Goal: Task Accomplishment & Management: Use online tool/utility

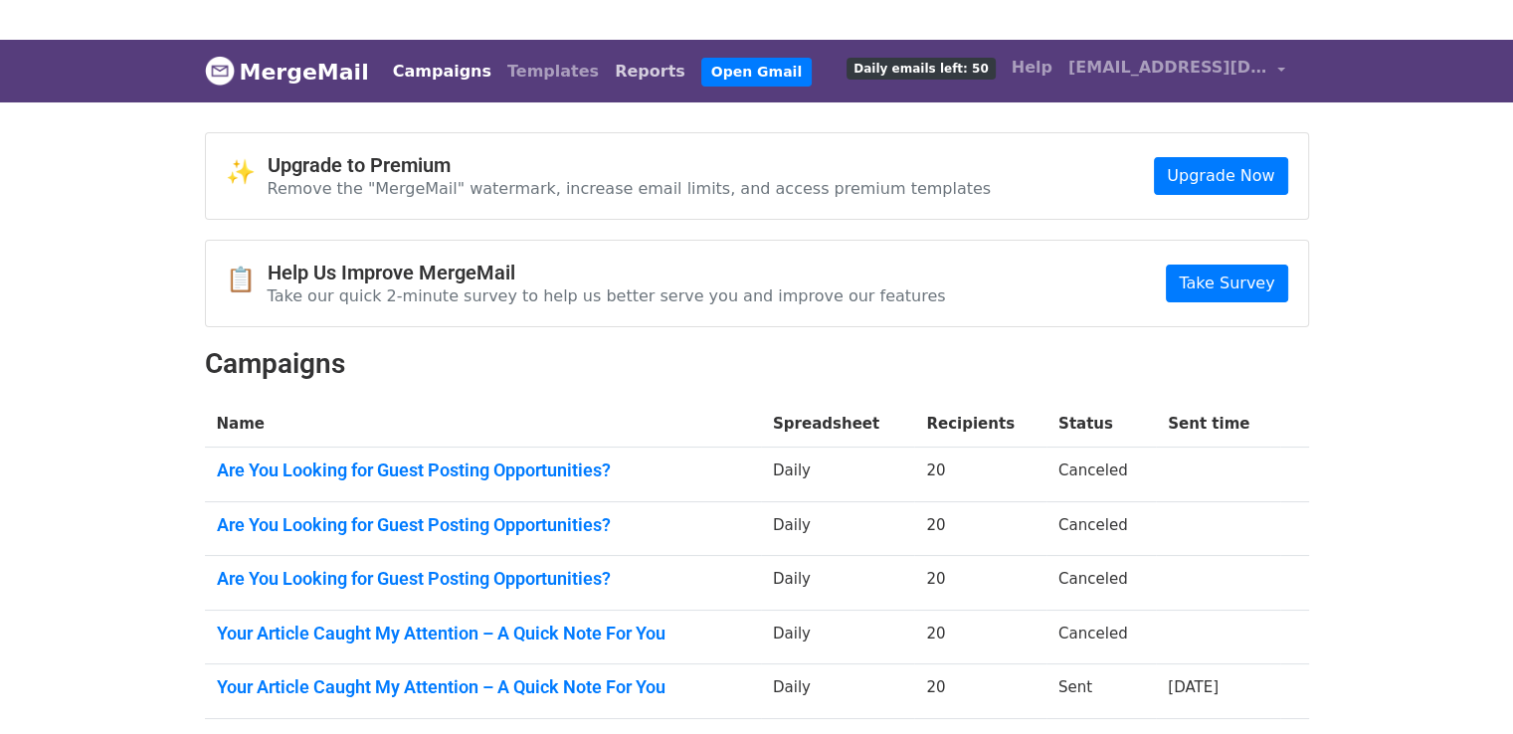
click at [693, 77] on link "Reports" at bounding box center [650, 72] width 87 height 40
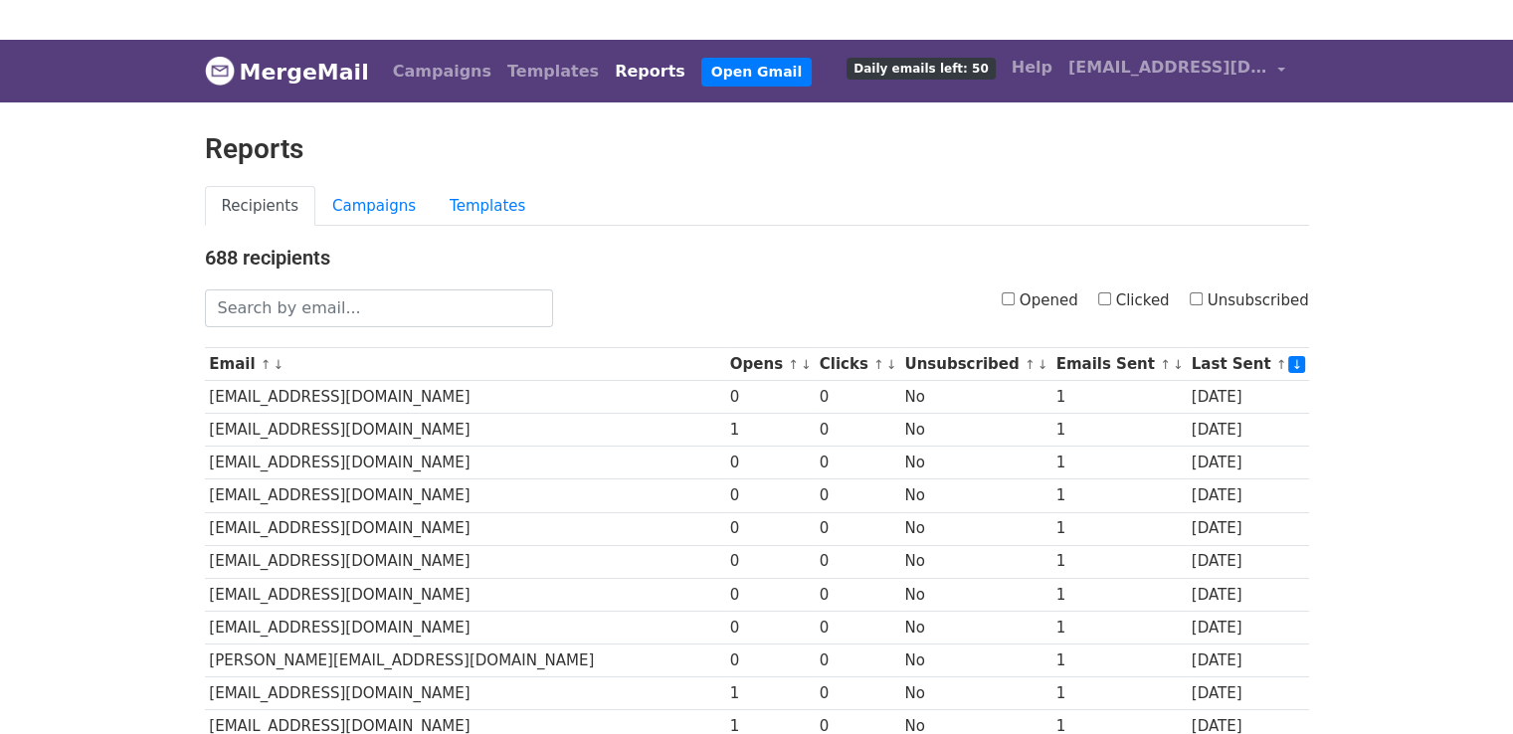
click at [1111, 296] on input "Clicked" at bounding box center [1104, 299] width 13 height 13
checkbox input "true"
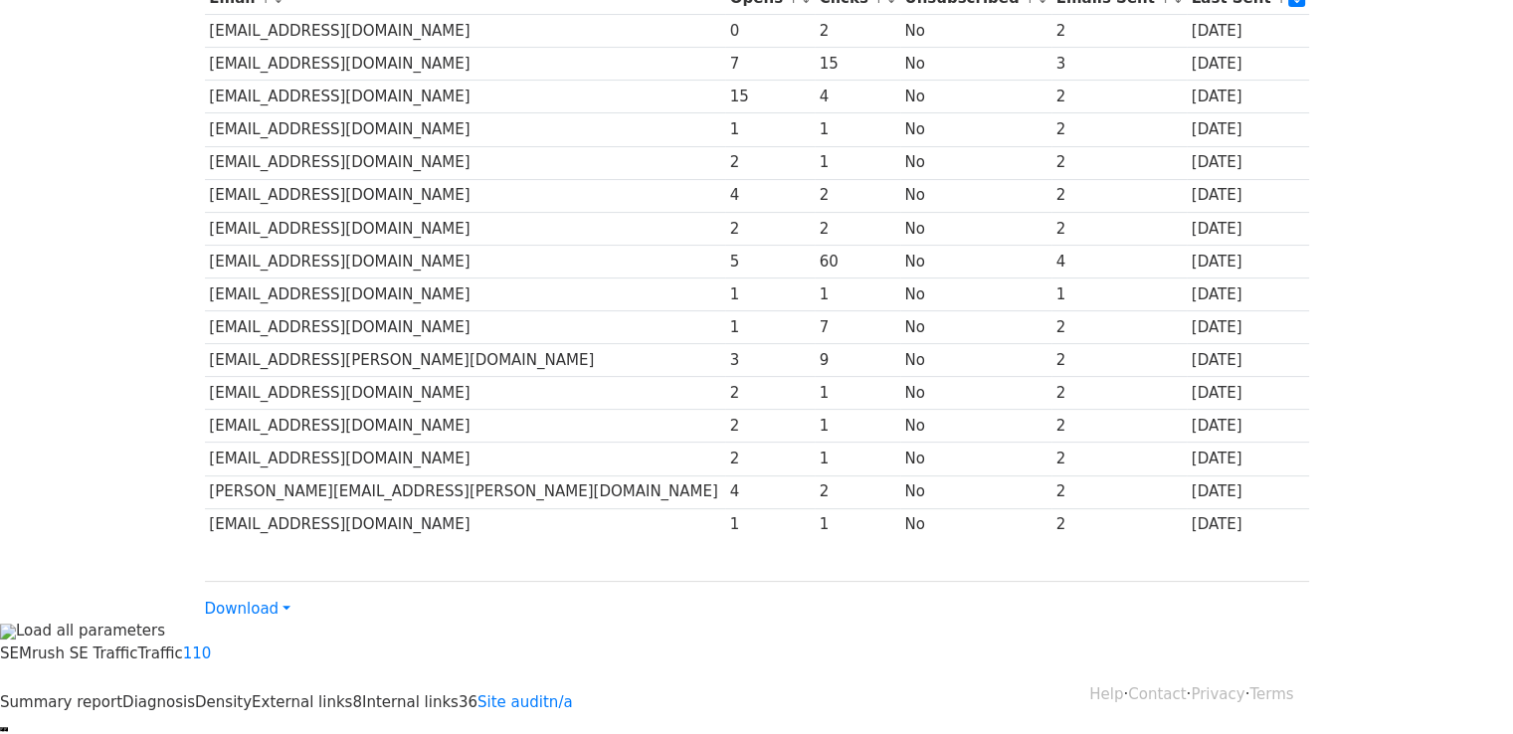
scroll to position [367, 0]
click at [271, 599] on link "Download" at bounding box center [248, 608] width 86 height 18
click at [279, 630] on link "CSV" at bounding box center [284, 646] width 157 height 32
